Goal: Information Seeking & Learning: Learn about a topic

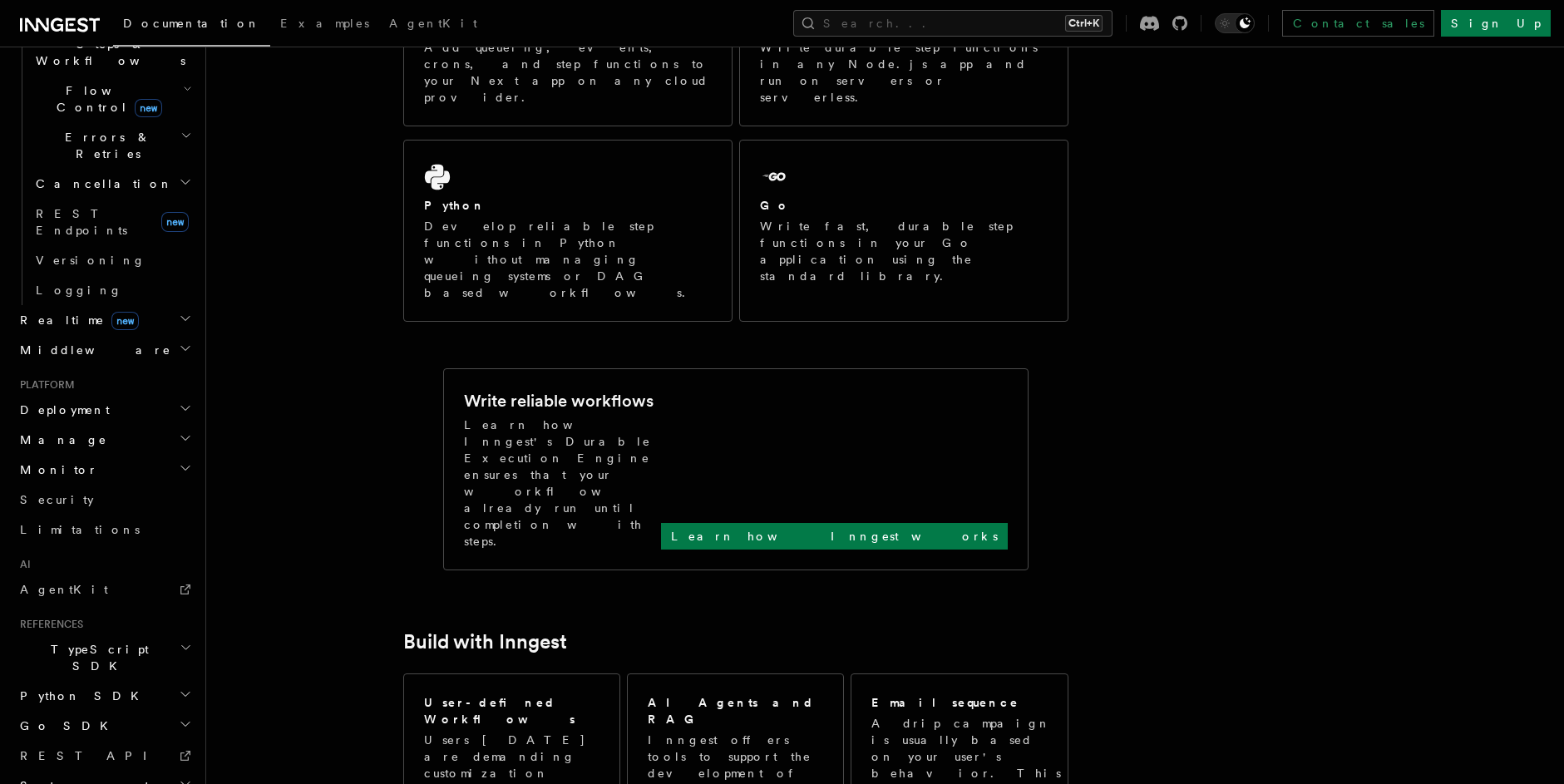
scroll to position [898, 0]
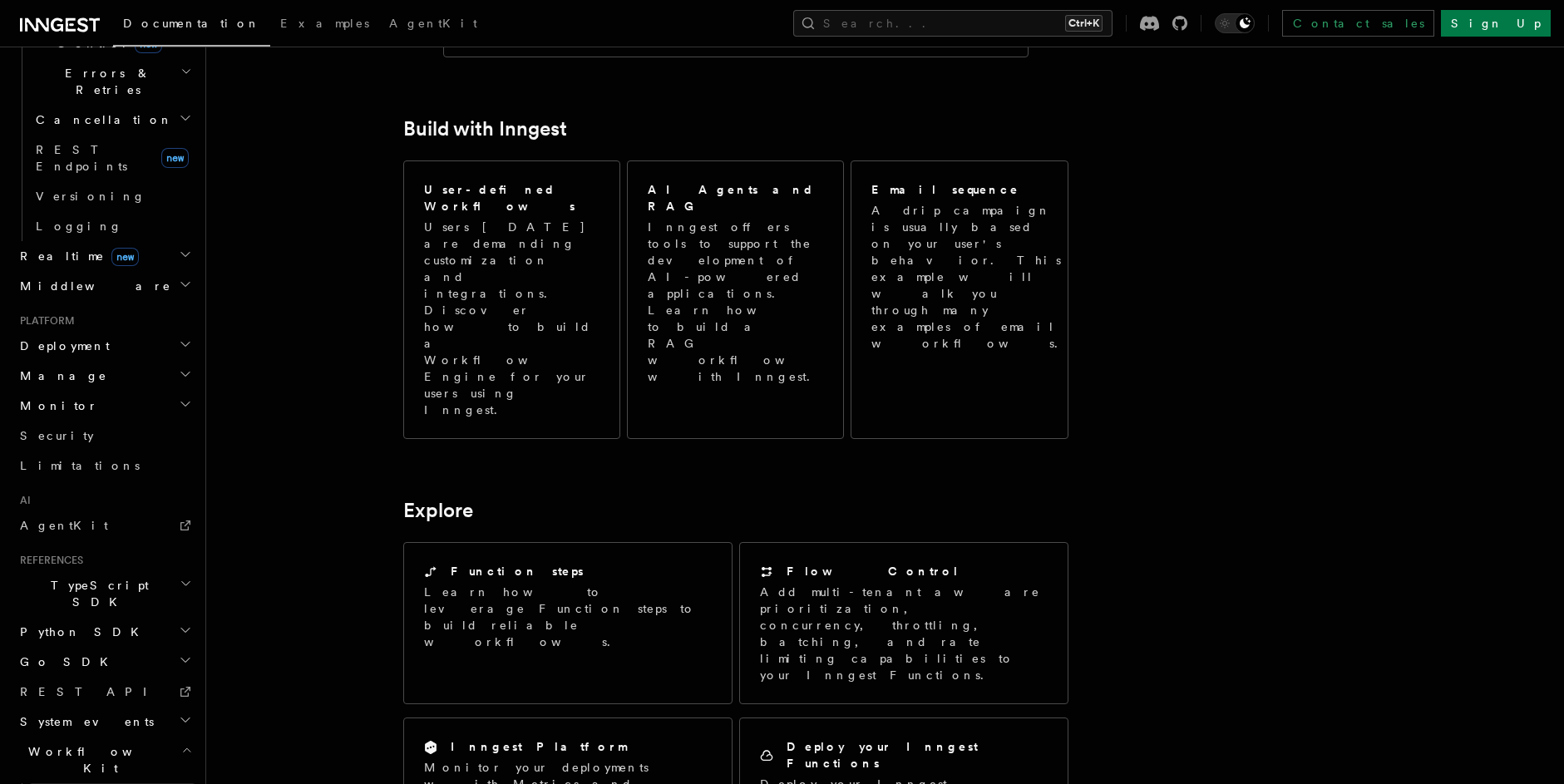
scroll to position [679, 0]
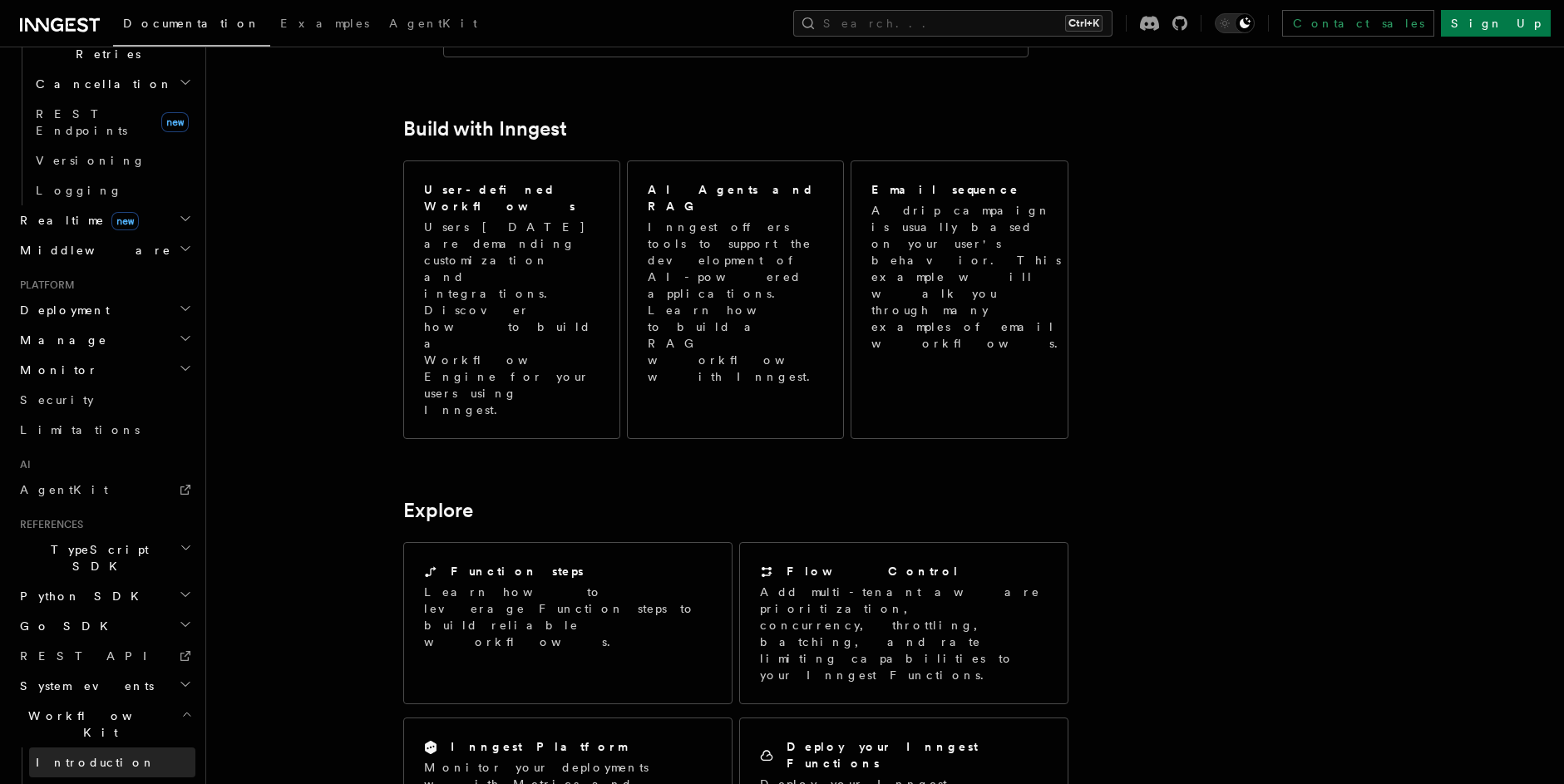
click at [90, 755] on span "Introduction" at bounding box center [95, 761] width 119 height 13
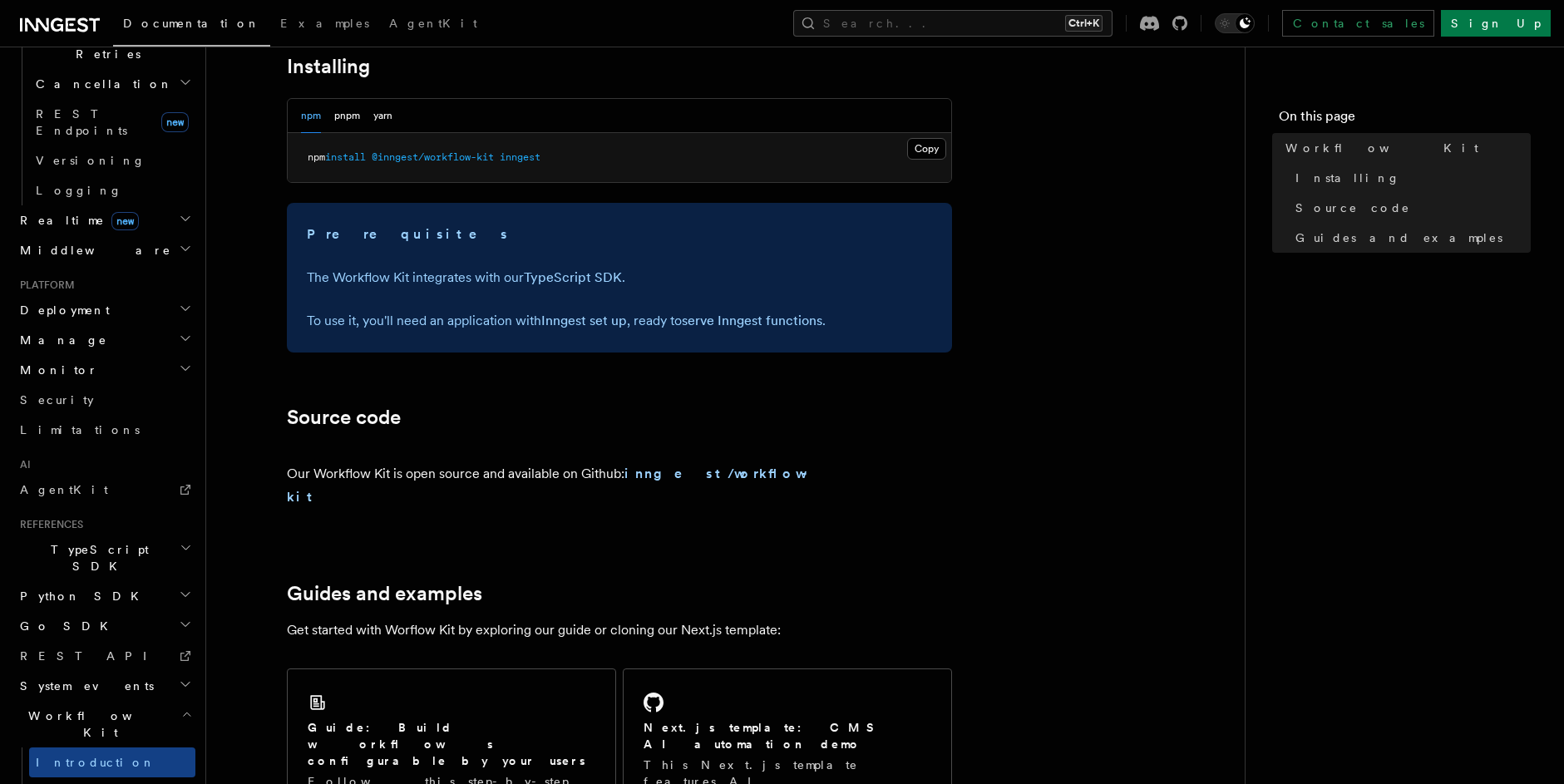
scroll to position [798, 0]
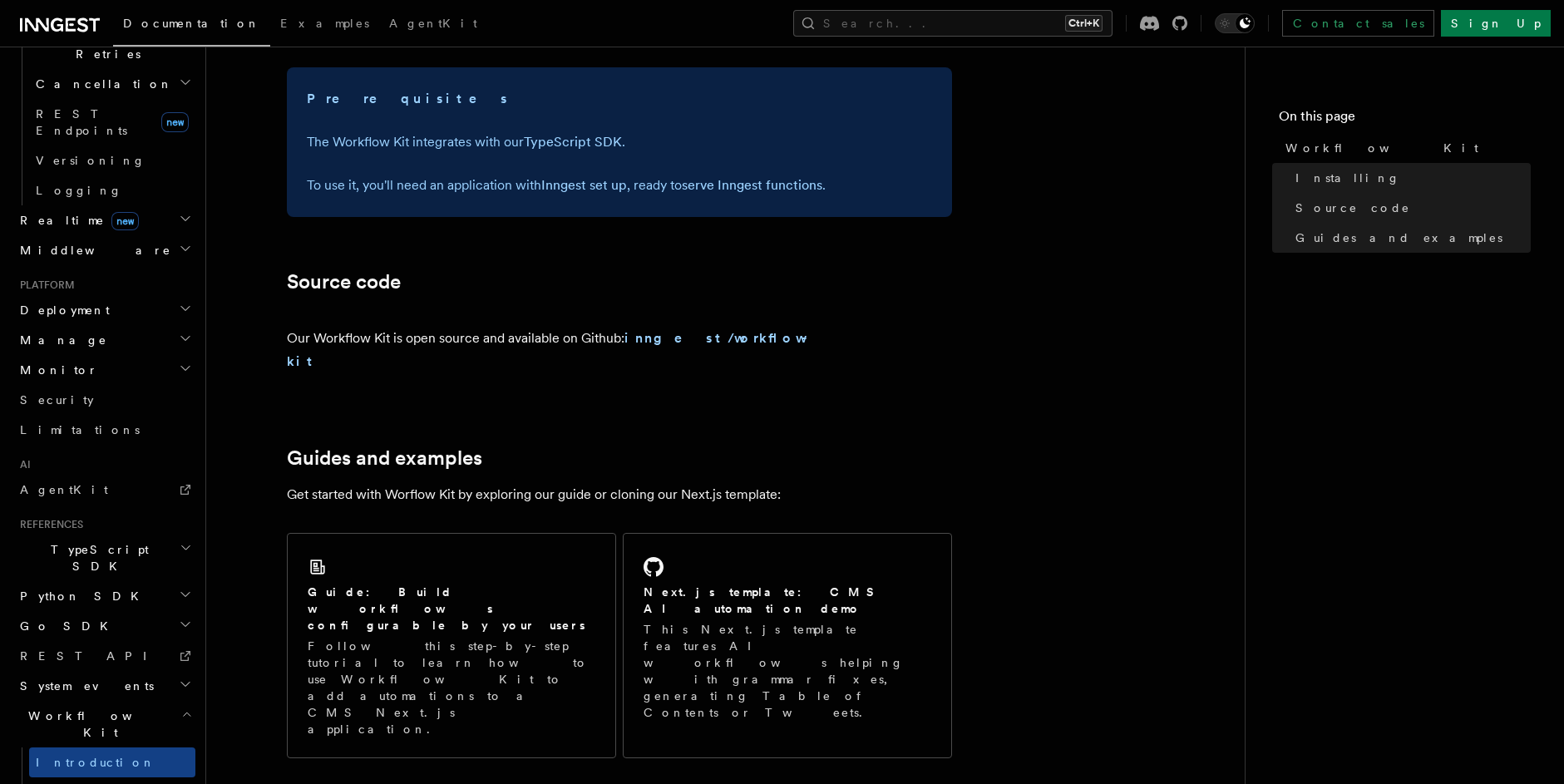
drag, startPoint x: 91, startPoint y: 706, endPoint x: 97, endPoint y: 682, distance: 24.7
click at [91, 704] on div "Home Quick start Next.js Node.js Python Inngest tour Install the SDK Your first…" at bounding box center [104, 241] width 182 height 1722
